Goal: Task Accomplishment & Management: Manage account settings

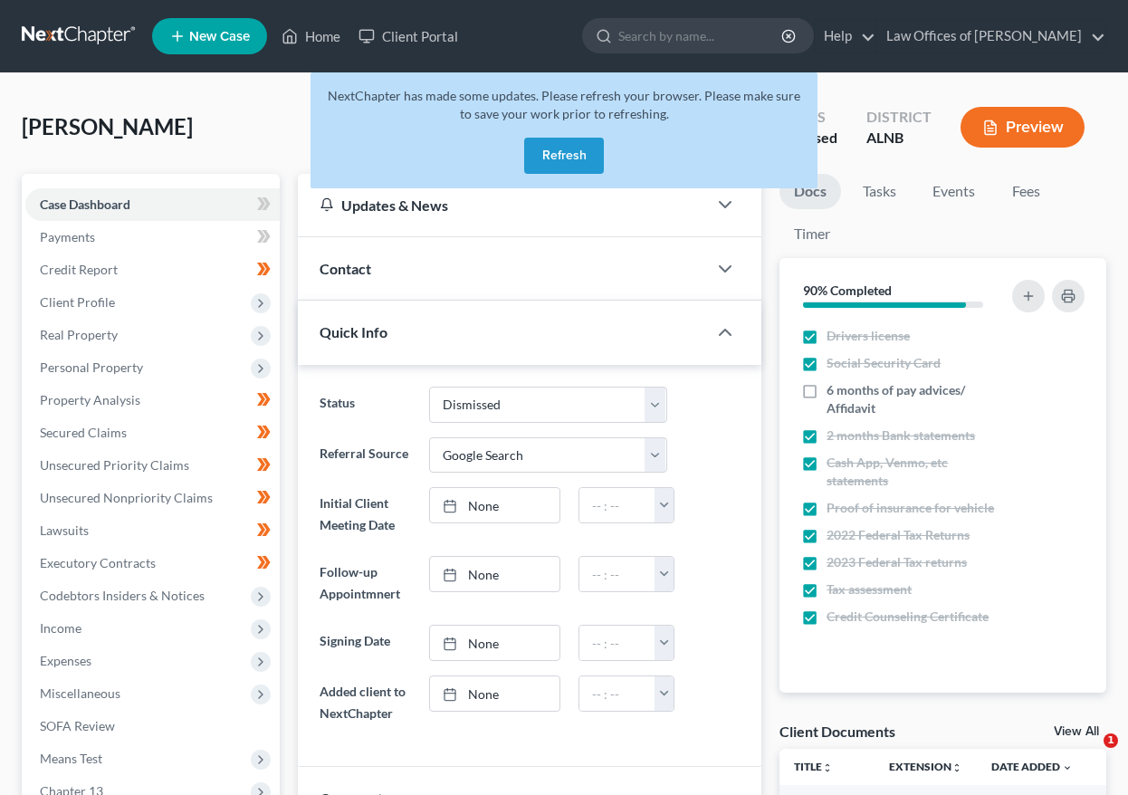
select select "2"
select select "4"
click at [65, 34] on link at bounding box center [80, 36] width 116 height 33
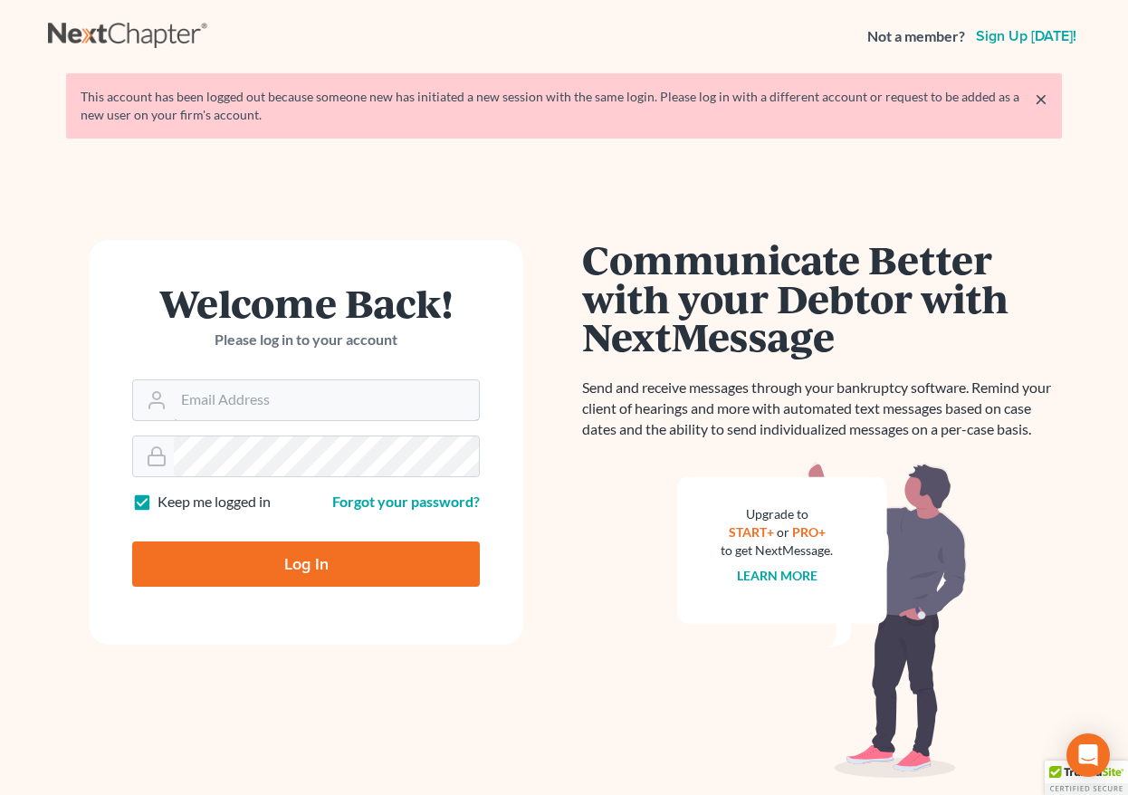
type input "[EMAIL_ADDRESS][DOMAIN_NAME]"
click at [269, 579] on input "Log In" at bounding box center [306, 563] width 348 height 45
type input "Thinking..."
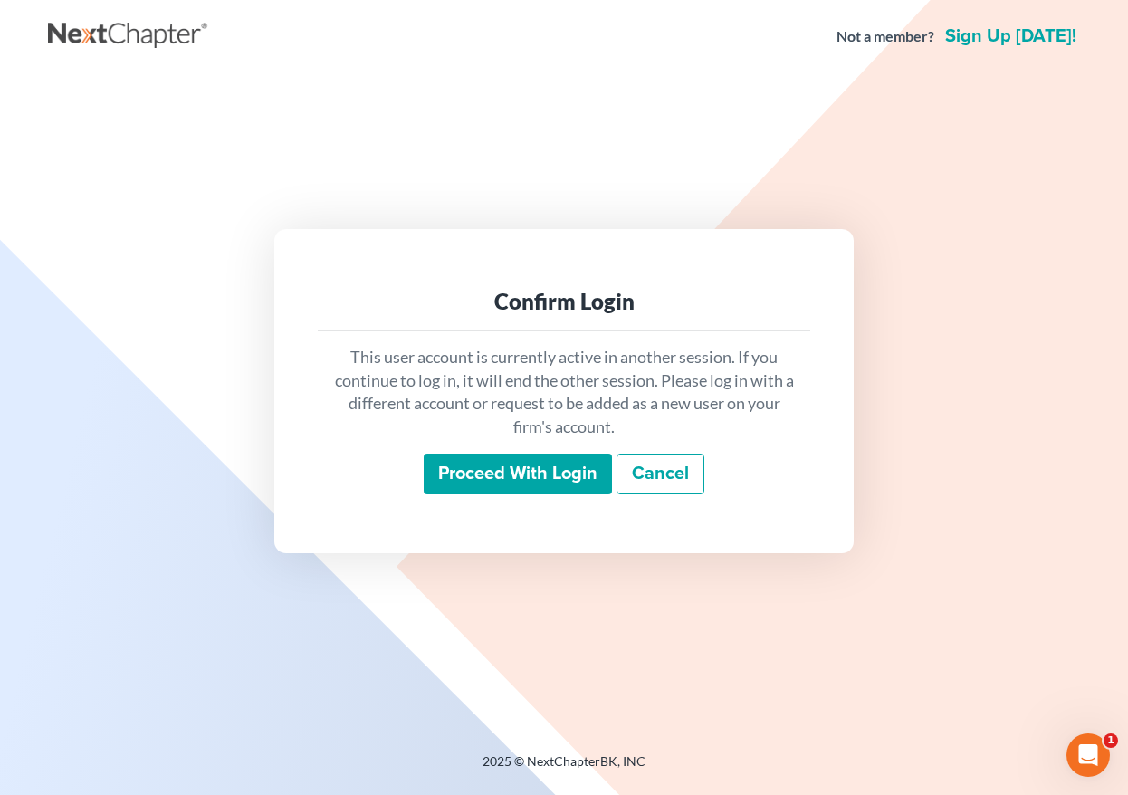
click at [475, 474] on input "Proceed with login" at bounding box center [518, 475] width 188 height 42
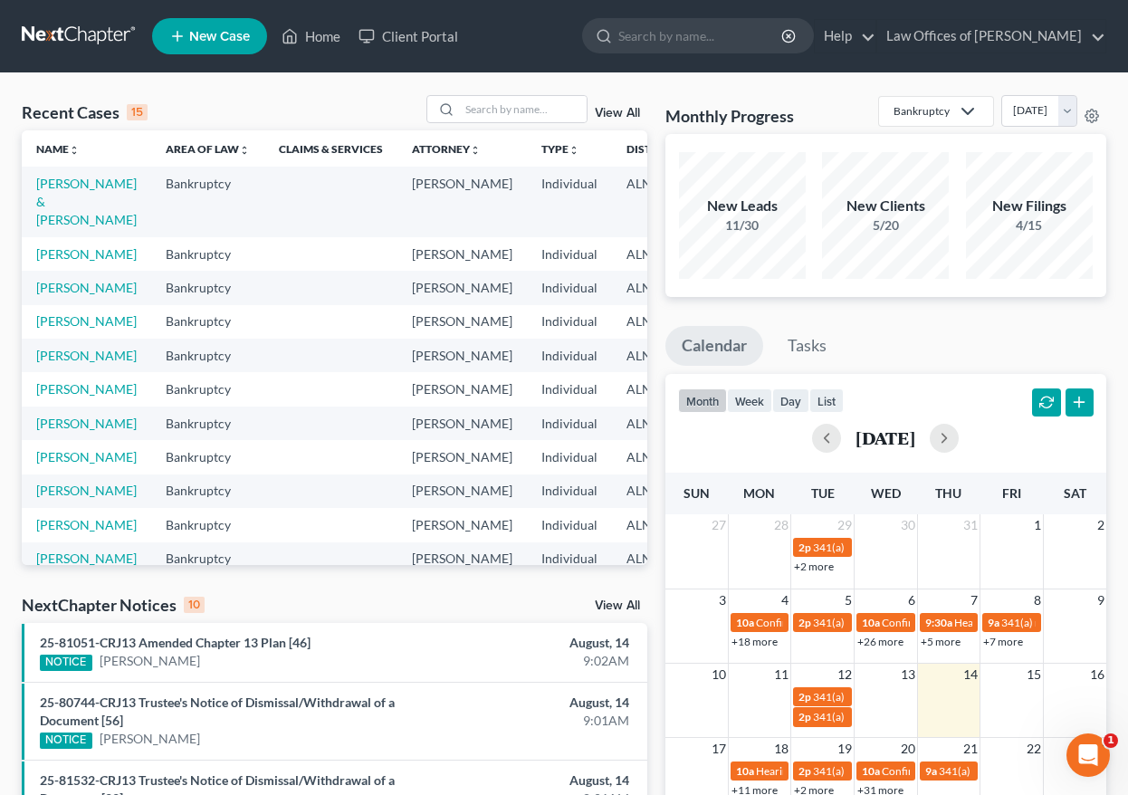
click at [615, 606] on link "View All" at bounding box center [617, 605] width 45 height 13
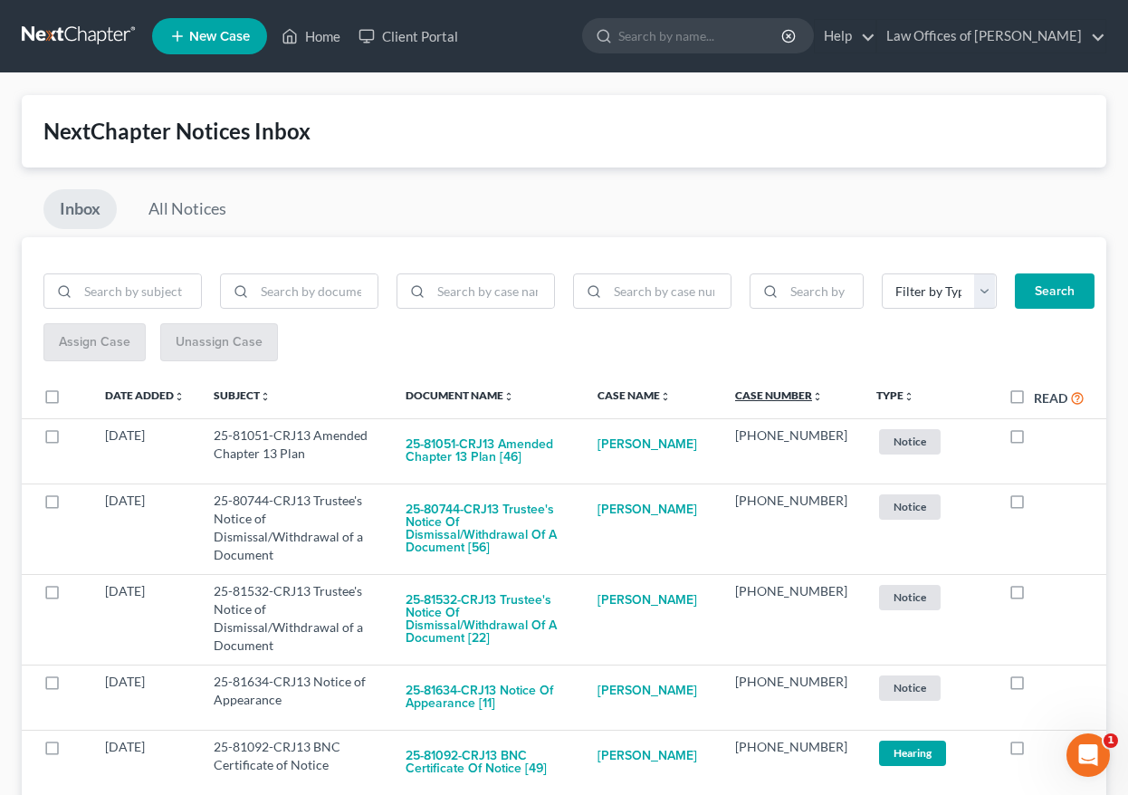
click at [819, 398] on link "Case Number unfold_more expand_more expand_less" at bounding box center [779, 395] width 88 height 14
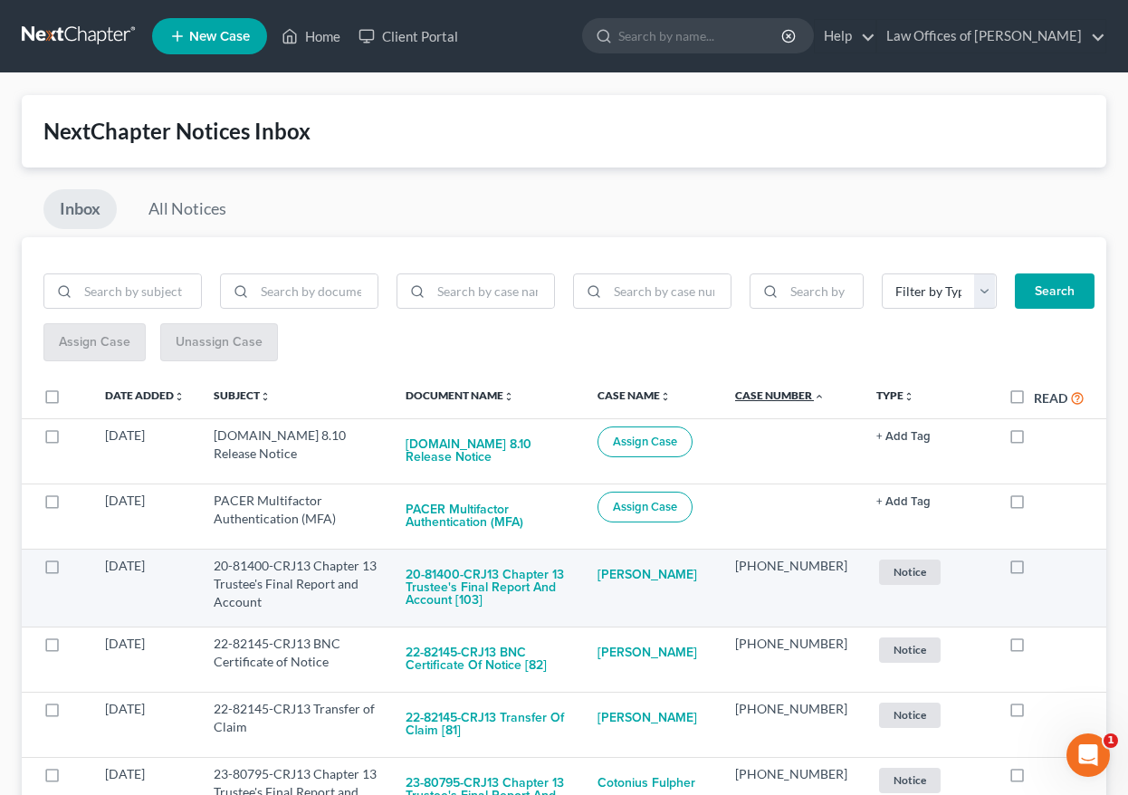
scroll to position [1, 0]
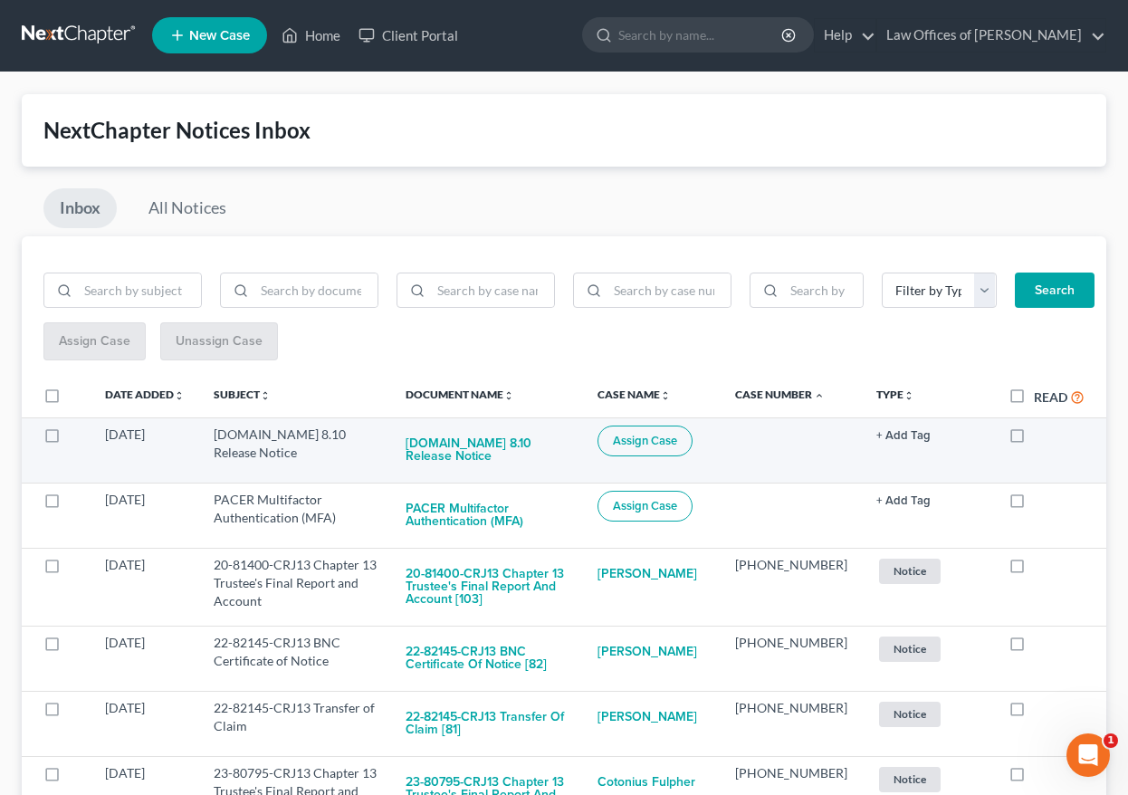
click at [675, 445] on span "Assign Case" at bounding box center [645, 441] width 64 height 14
checkbox input "true"
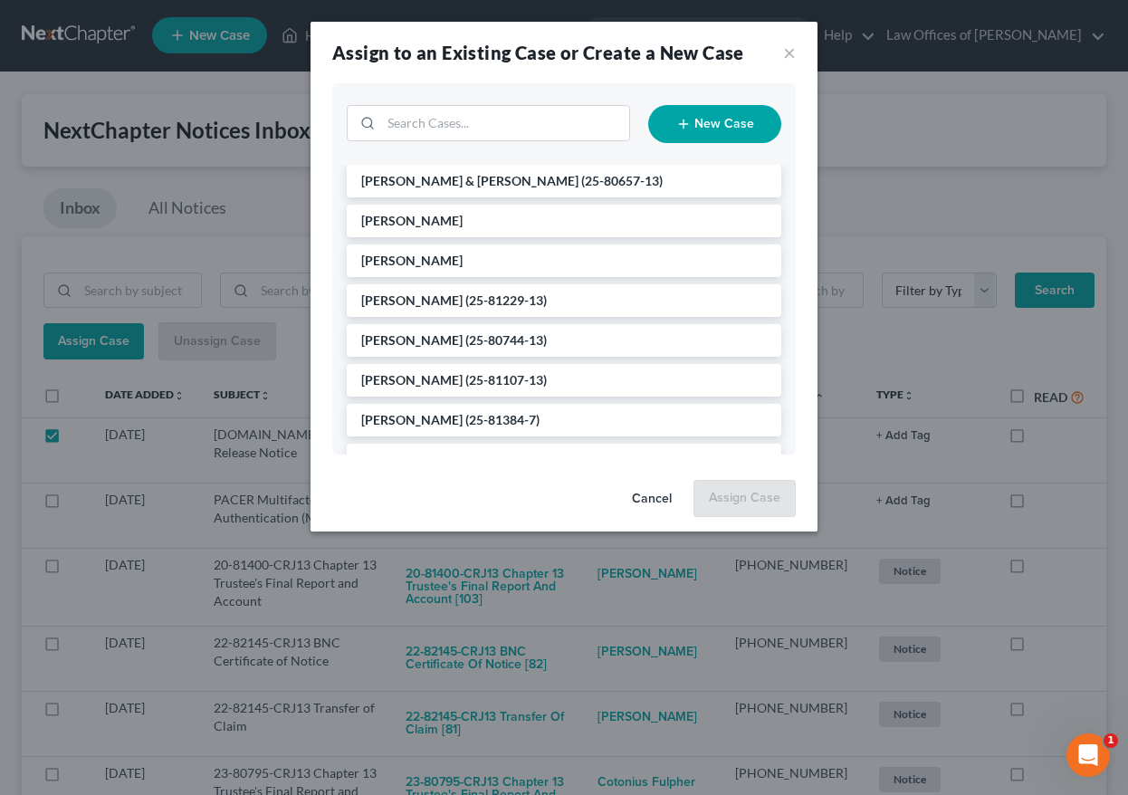
click at [654, 489] on button "Cancel" at bounding box center [652, 500] width 69 height 36
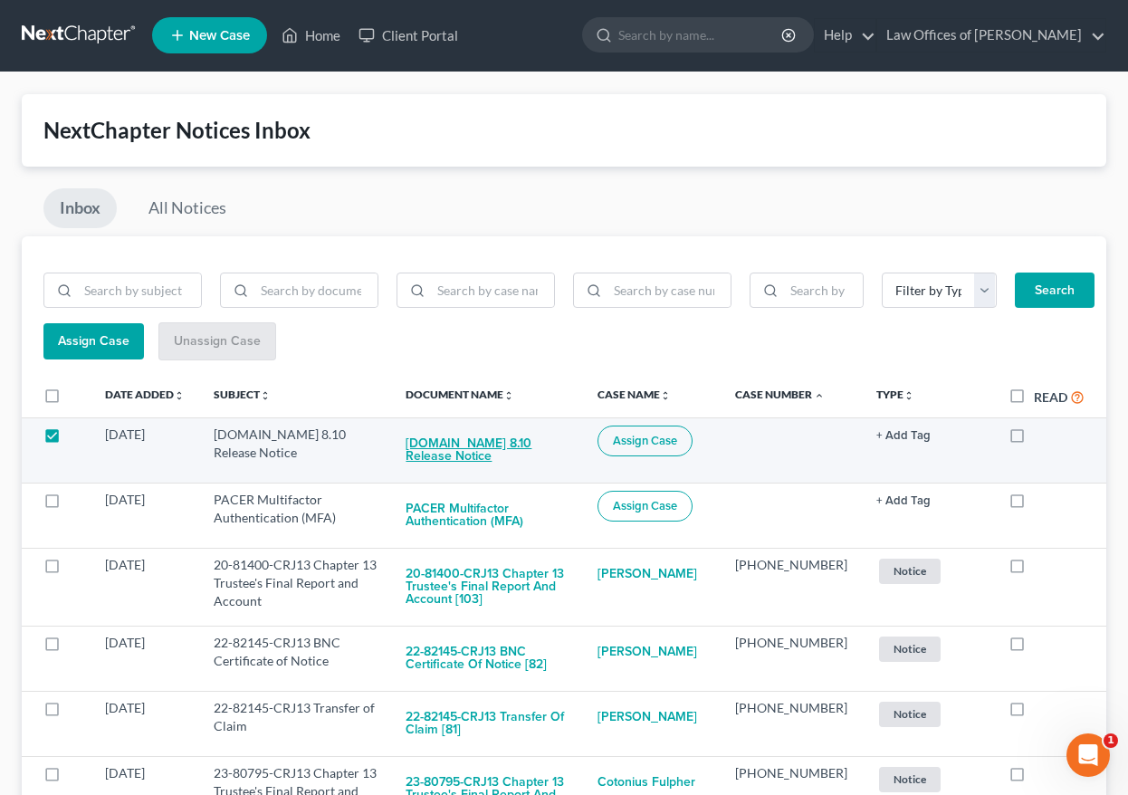
scroll to position [5, 0]
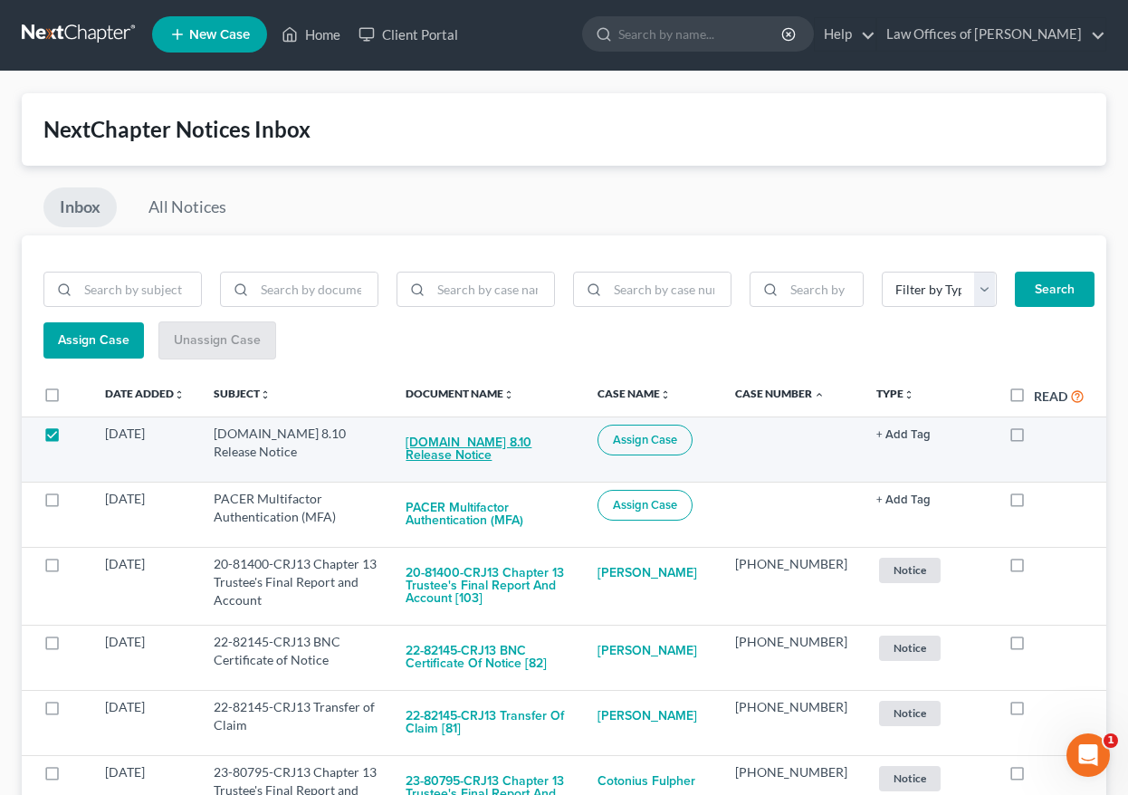
click at [522, 447] on button "Pay.gov 8.10 Release Notice" at bounding box center [487, 449] width 163 height 49
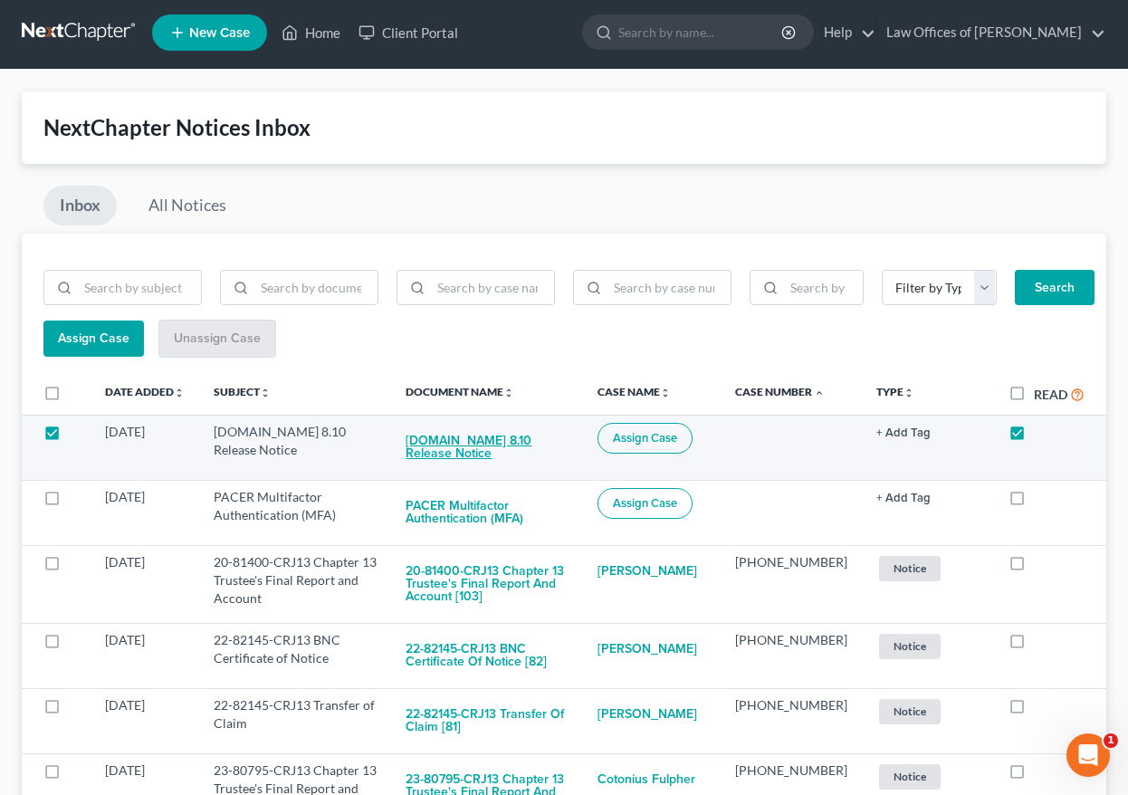
checkbox input "true"
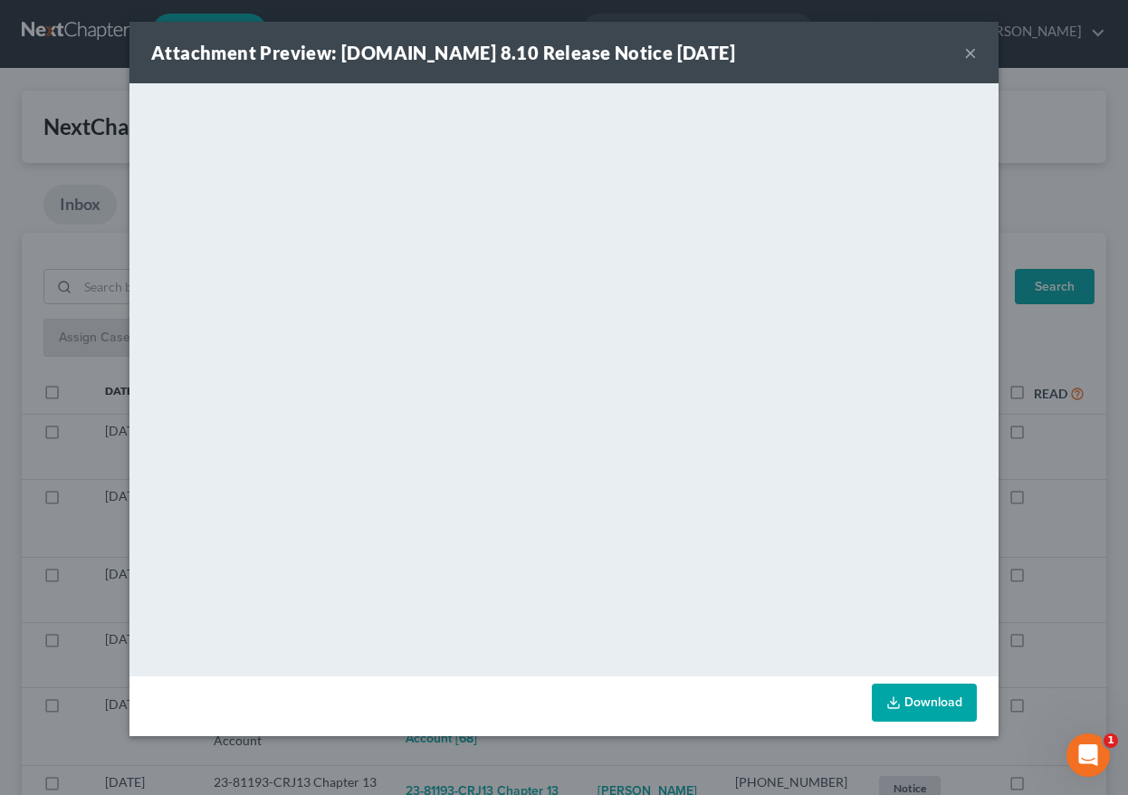
click at [882, 750] on div "Attachment Preview: Pay.gov 8.10 Release Notice 08/13/2025 × <object ng-attr-da…" at bounding box center [564, 397] width 1128 height 795
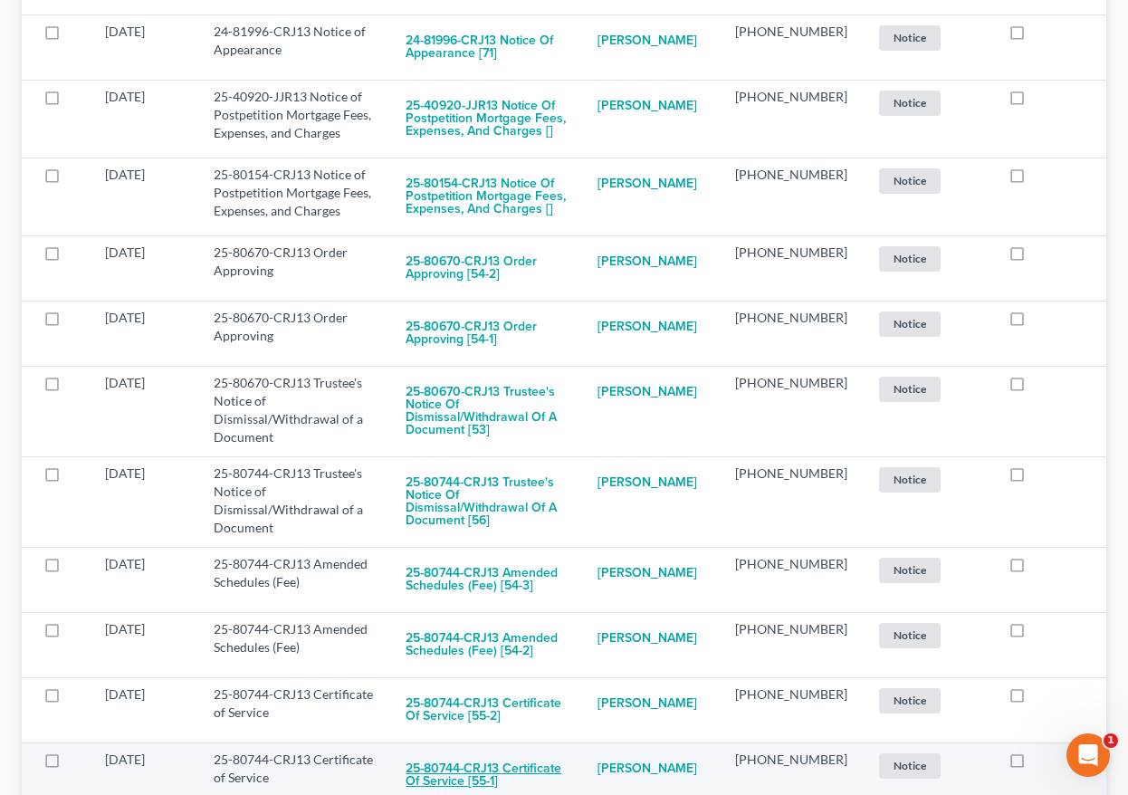
scroll to position [962, 0]
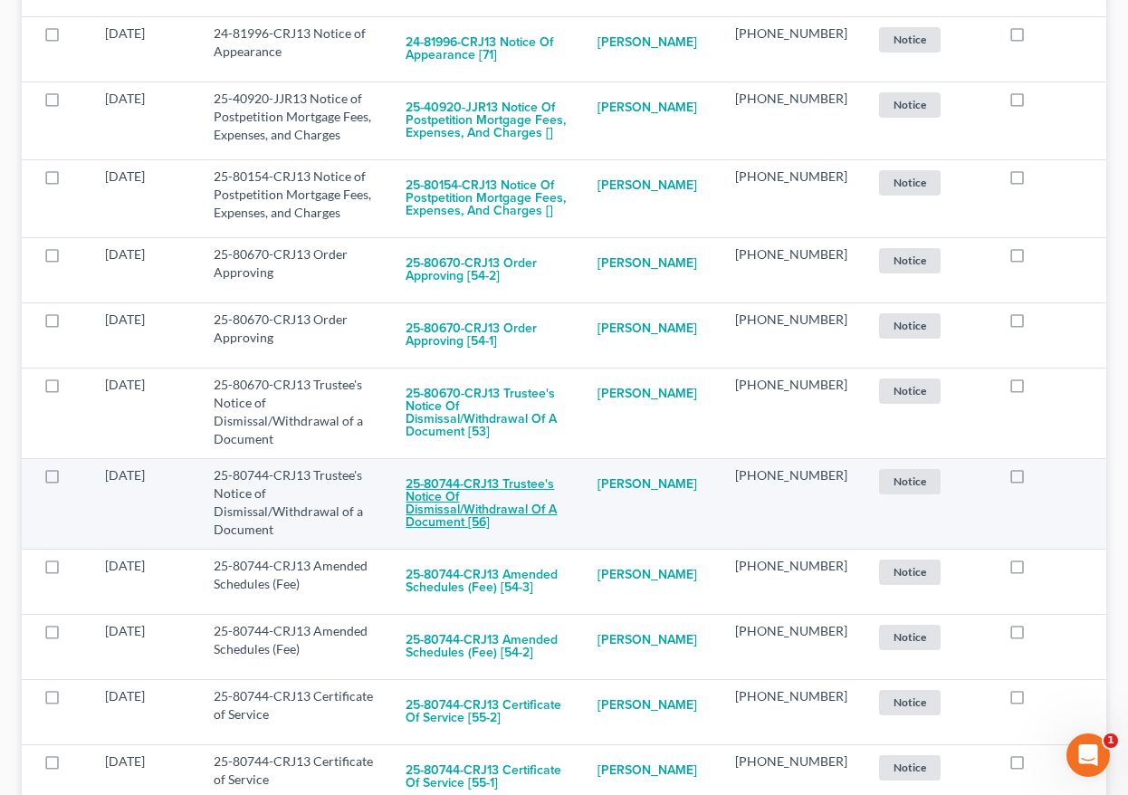
click at [512, 493] on button "25-80744-CRJ13 Trustee's Notice of Dismissal/Withdrawal of a Document [56]" at bounding box center [487, 503] width 163 height 74
checkbox input "true"
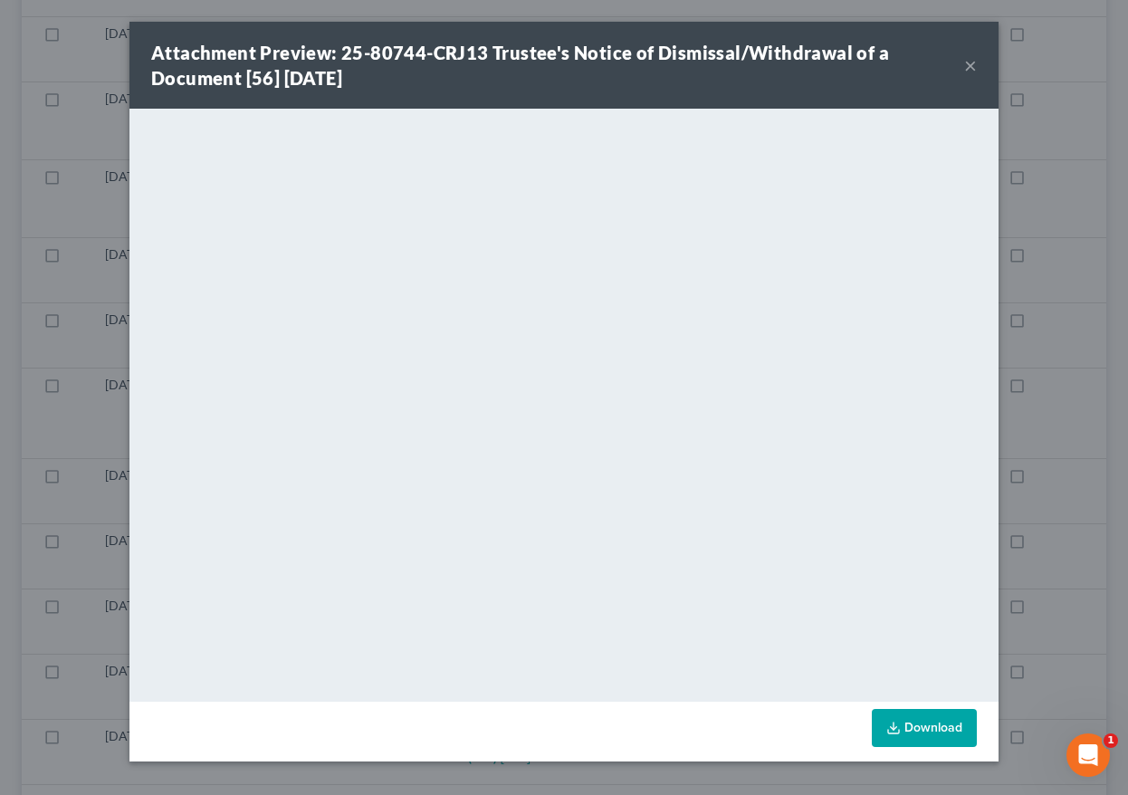
click at [972, 67] on button "×" at bounding box center [970, 65] width 13 height 22
